Goal: Task Accomplishment & Management: Manage account settings

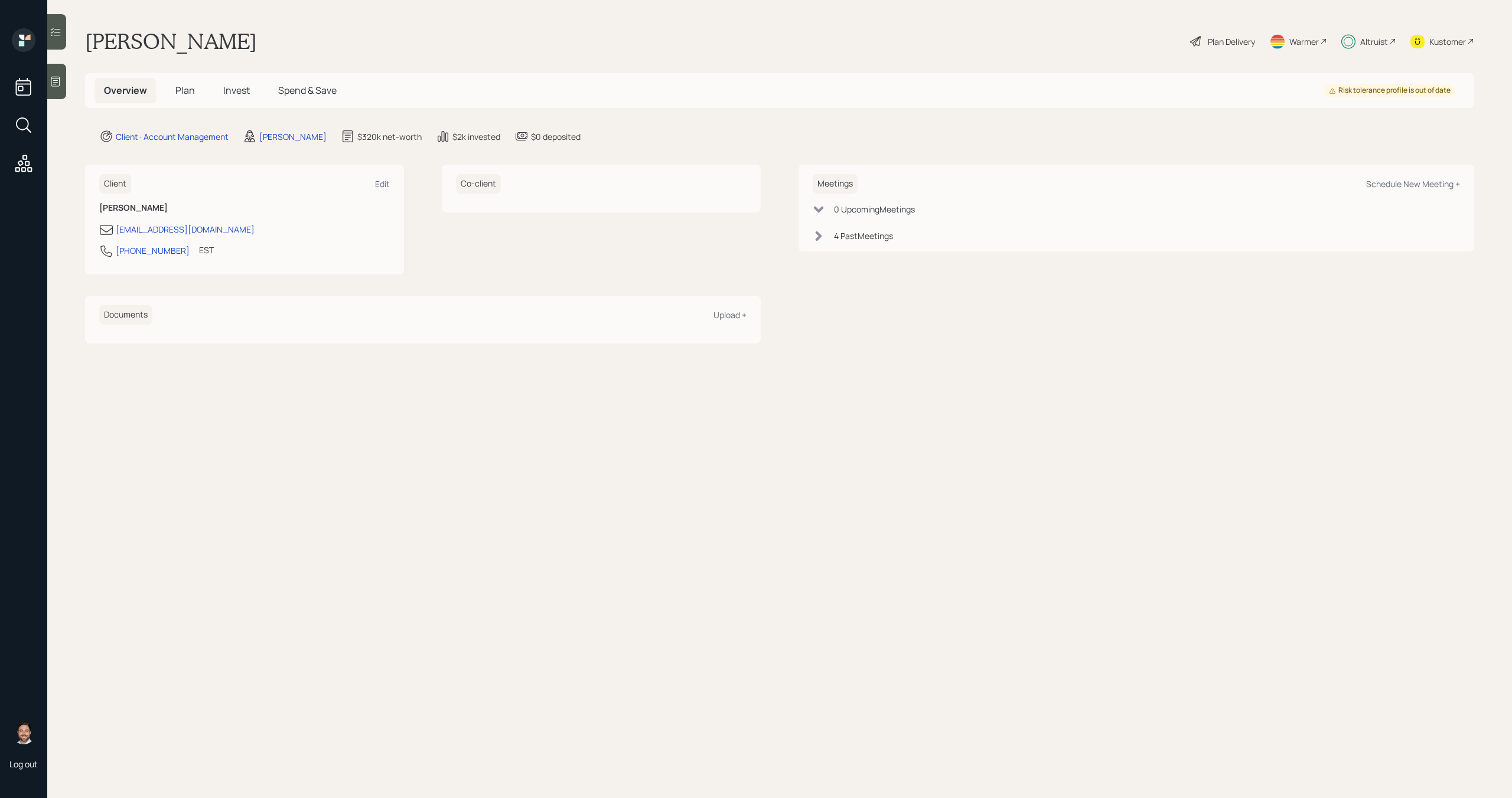
click at [1379, 42] on div "Altruist" at bounding box center [1373, 42] width 28 height 13
click at [182, 91] on span "Plan" at bounding box center [185, 91] width 20 height 13
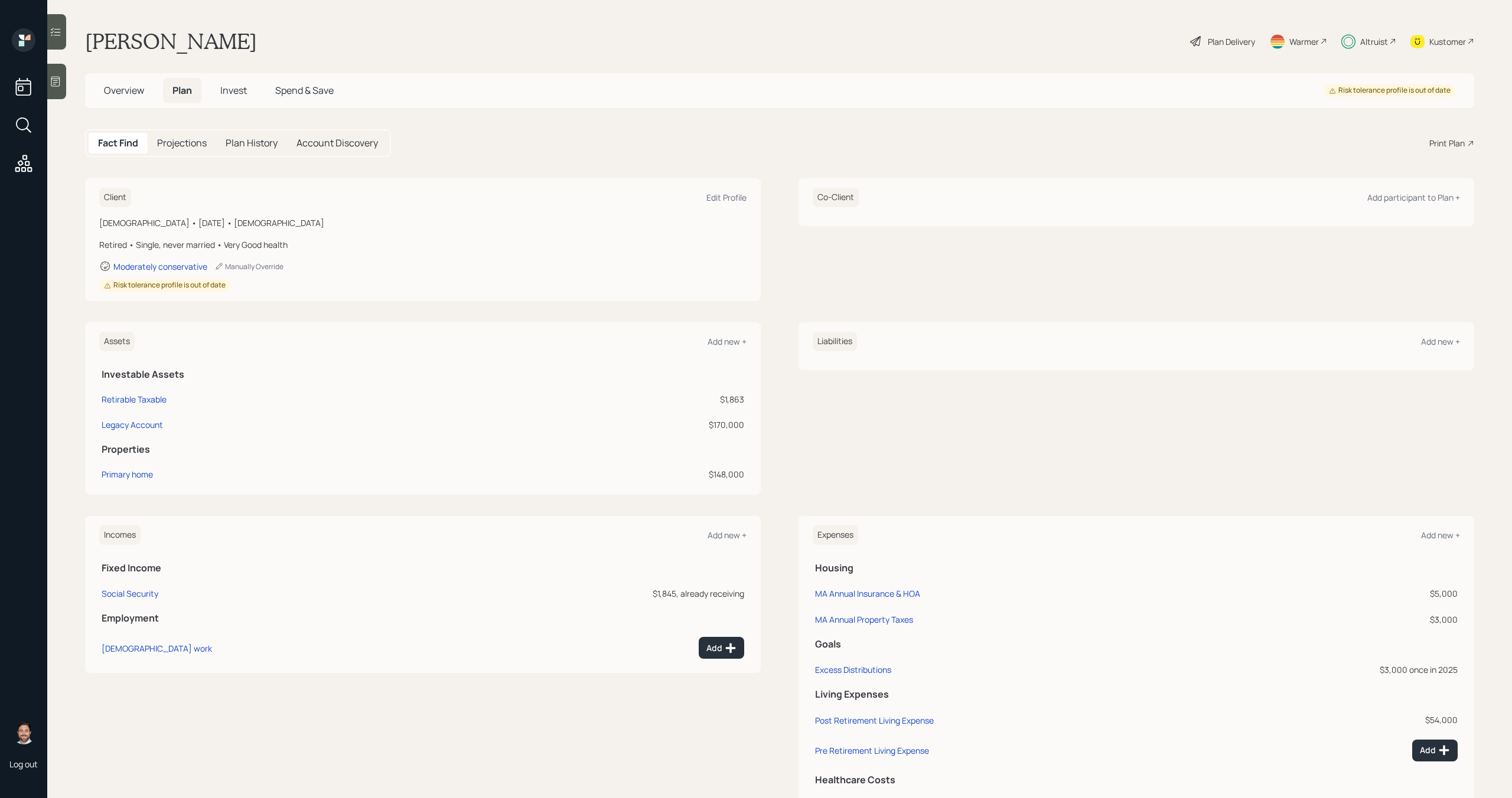
click at [244, 91] on span "Invest" at bounding box center [233, 91] width 27 height 13
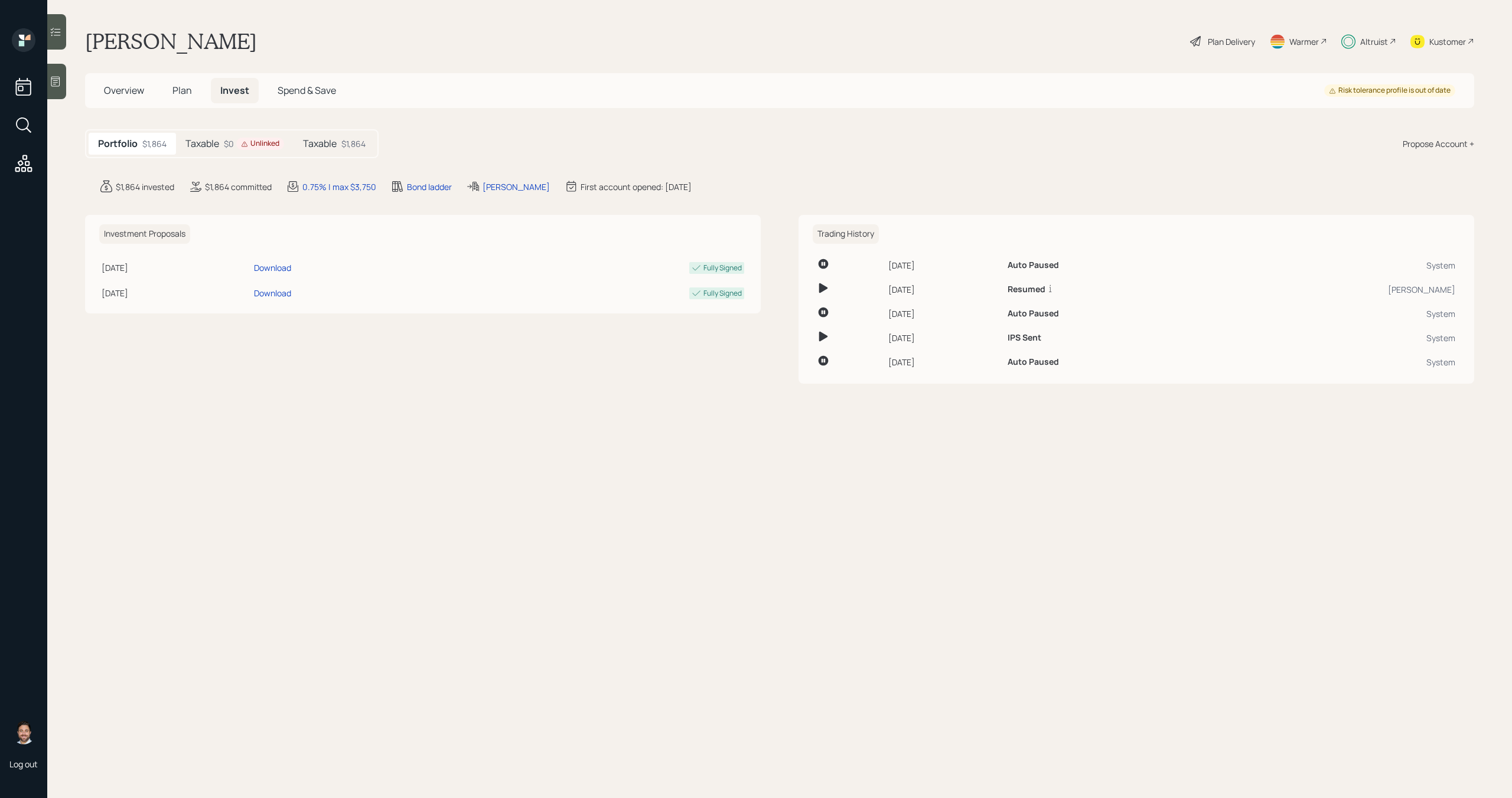
click at [238, 146] on div "Unlinked" at bounding box center [260, 144] width 48 height 13
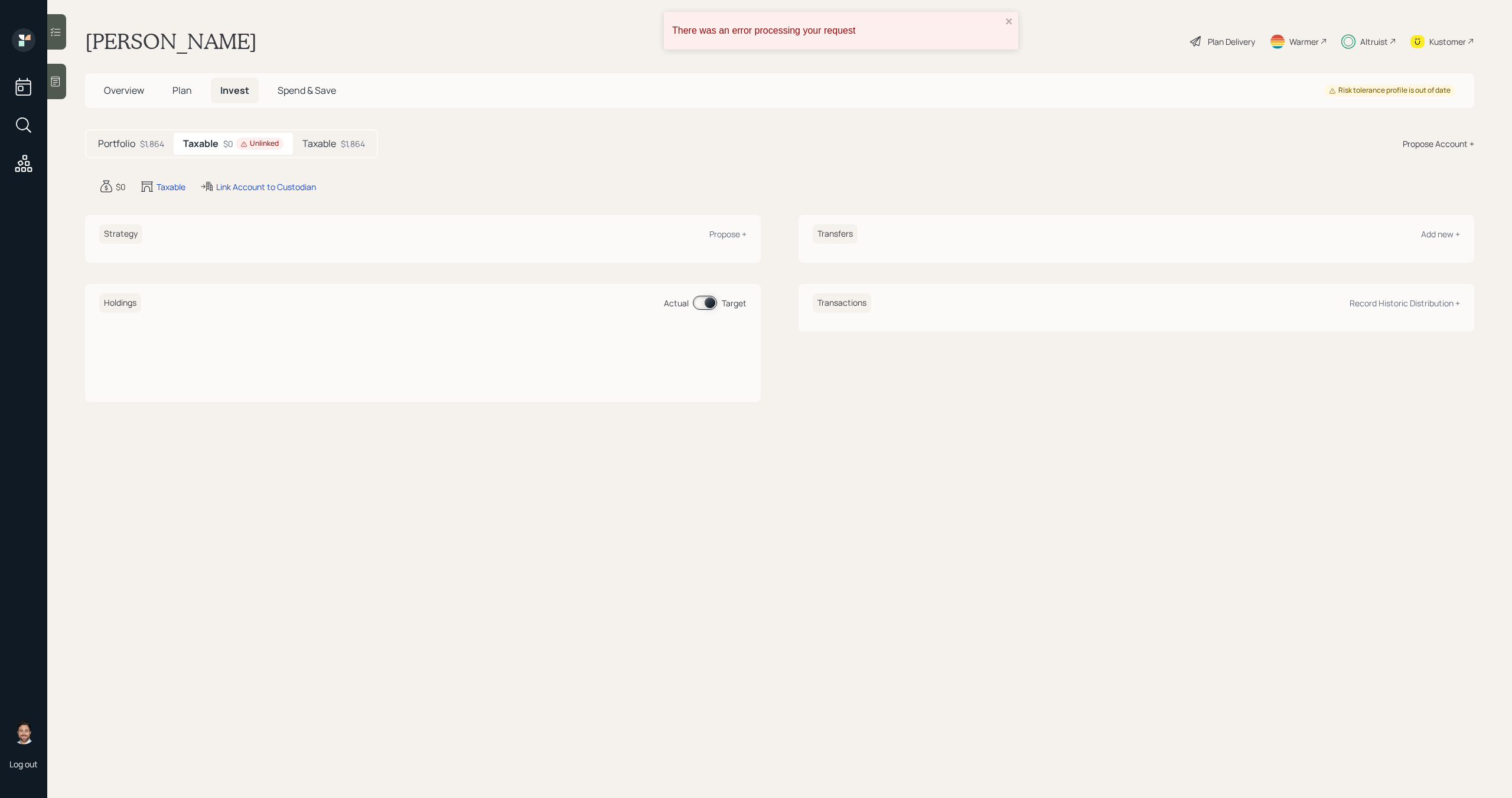
click at [359, 135] on div "Taxable $1,864" at bounding box center [333, 144] width 81 height 22
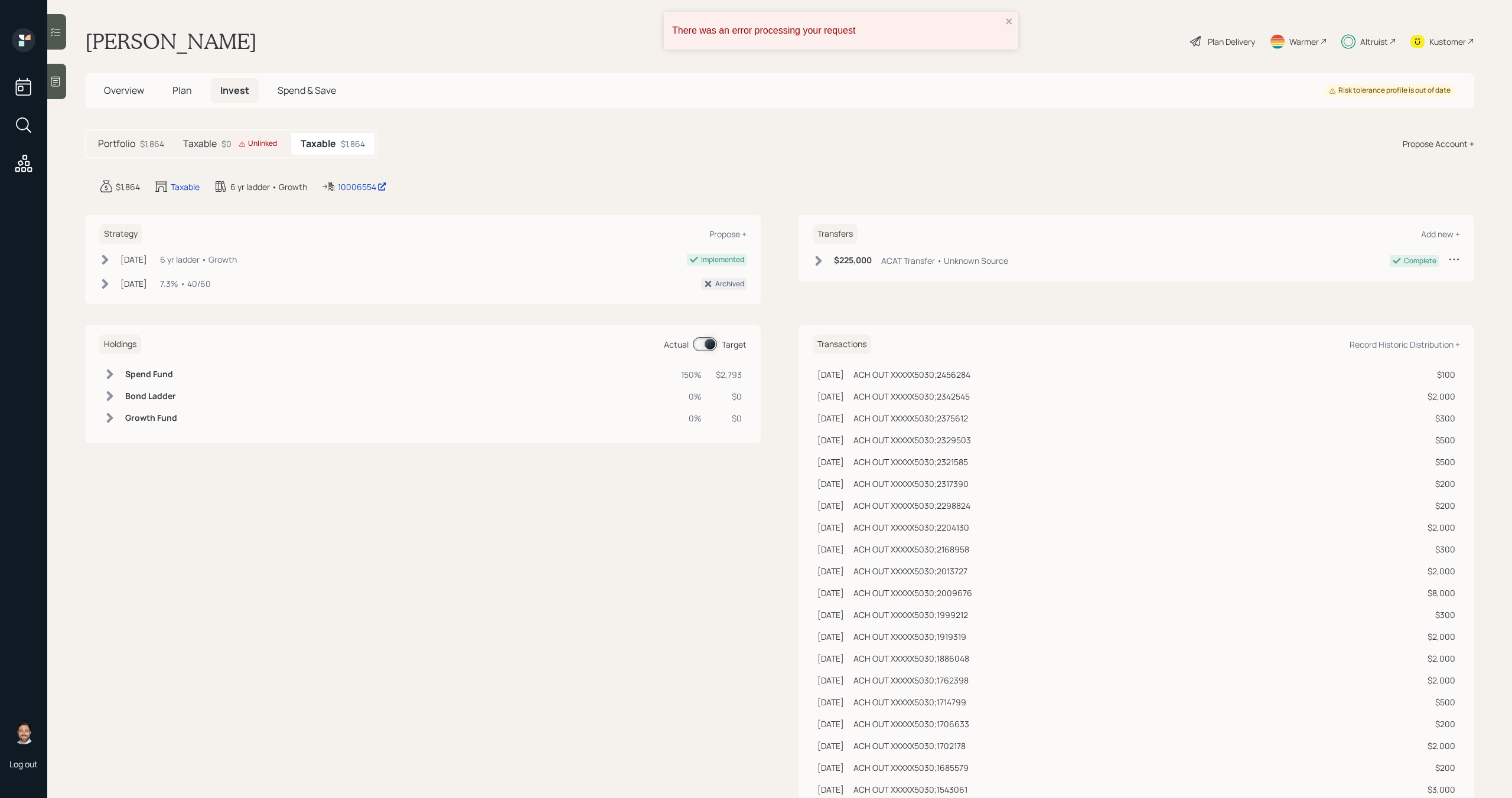
click at [1378, 45] on div "Altruist" at bounding box center [1373, 42] width 28 height 13
